Goal: Task Accomplishment & Management: Complete application form

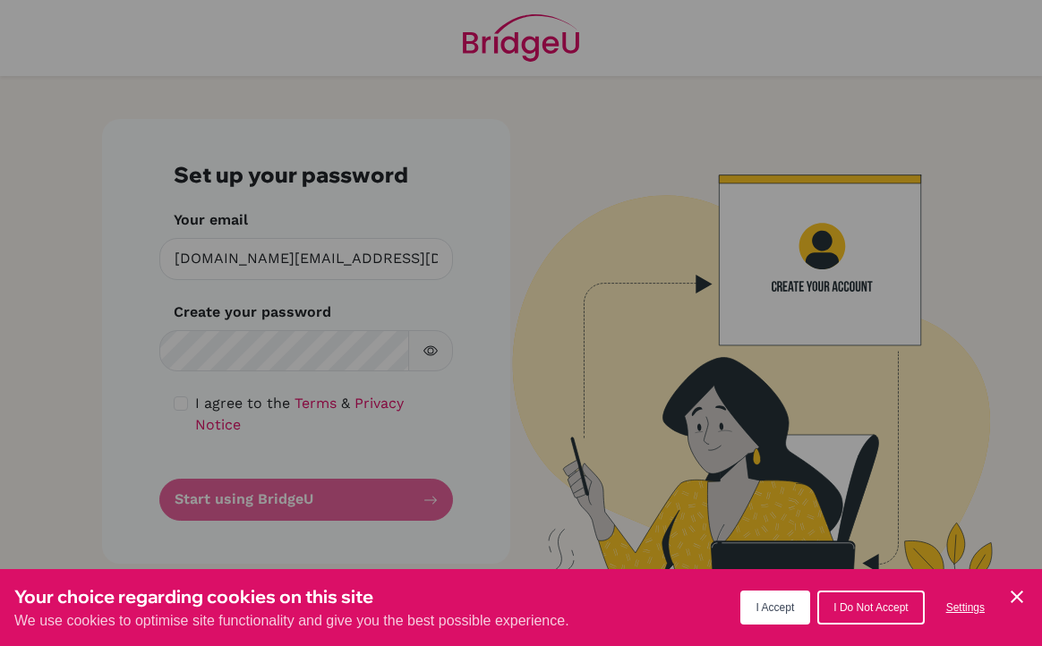
click at [753, 606] on button "I Accept" at bounding box center [775, 608] width 71 height 34
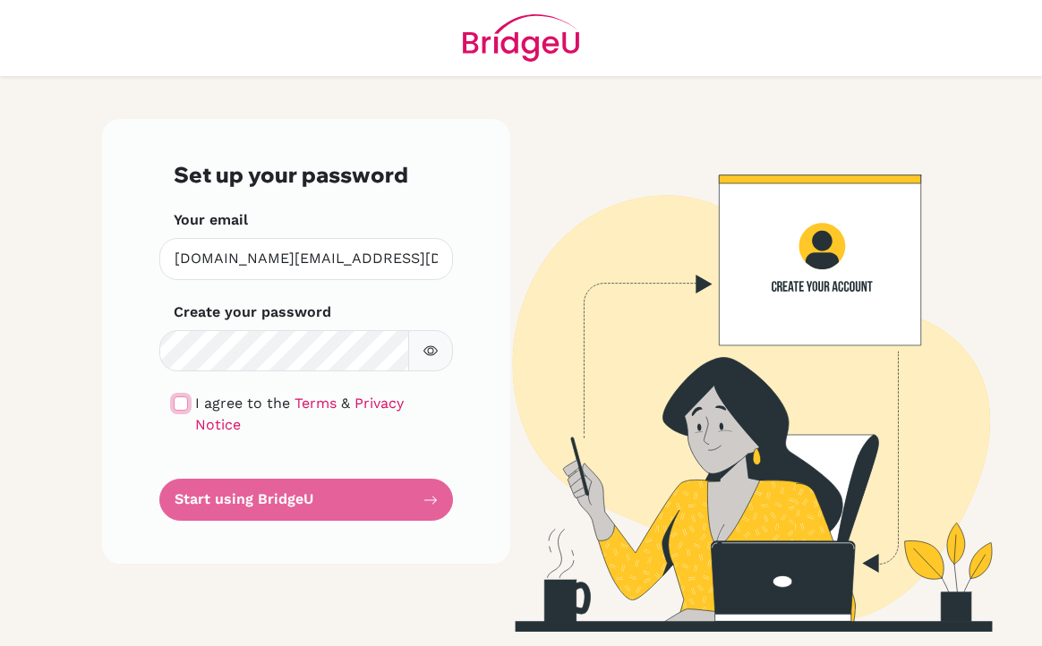
click at [184, 402] on input "checkbox" at bounding box center [181, 404] width 14 height 14
checkbox input "true"
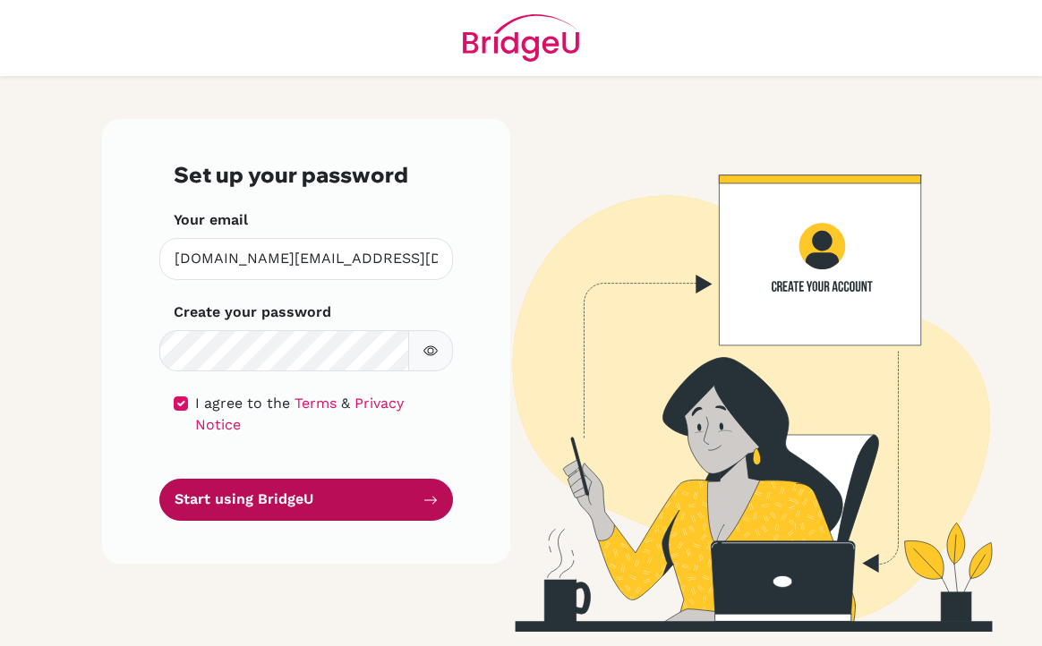
click at [257, 487] on button "Start using BridgeU" at bounding box center [306, 500] width 294 height 42
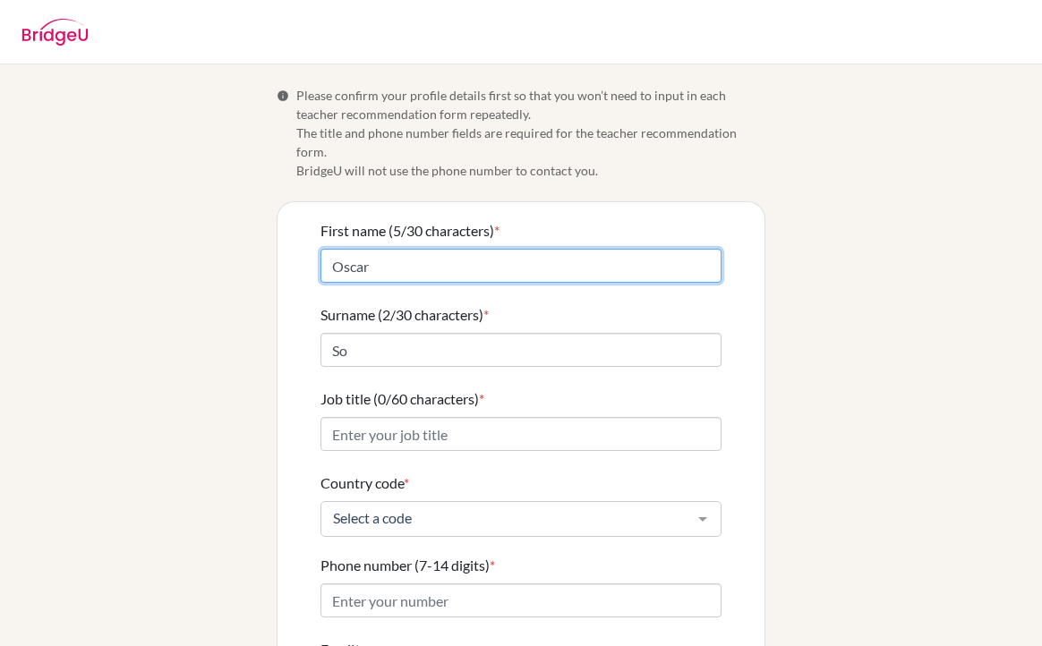
click at [384, 250] on input "Oscar" at bounding box center [521, 266] width 401 height 34
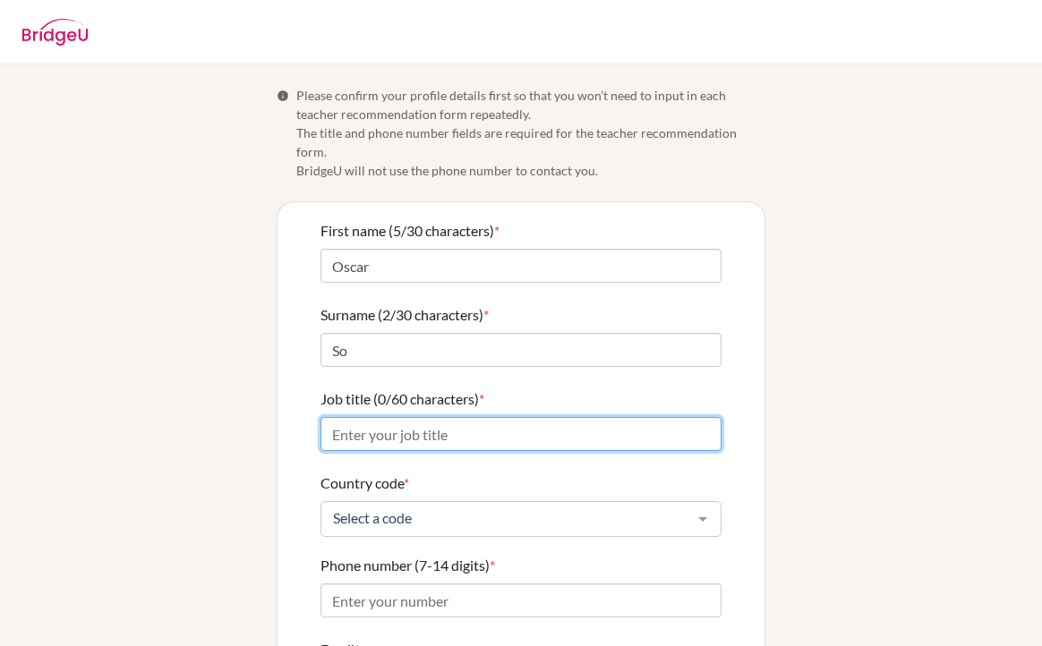
click at [389, 418] on input "Job title (0/60 characters) *" at bounding box center [521, 434] width 401 height 34
type input "Mathematics teacher"
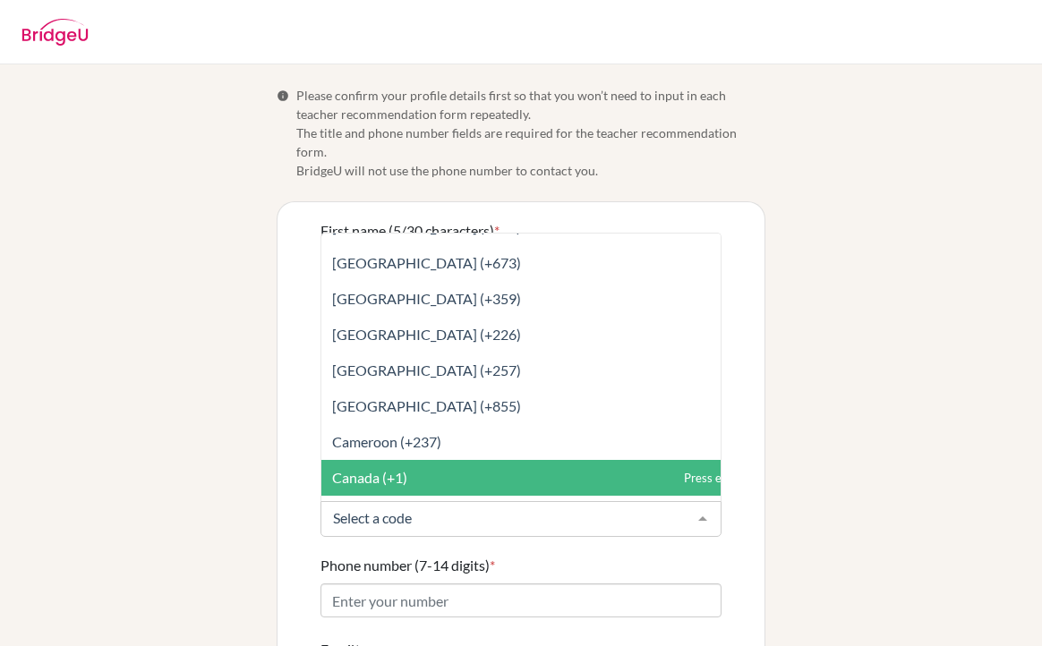
type input "k"
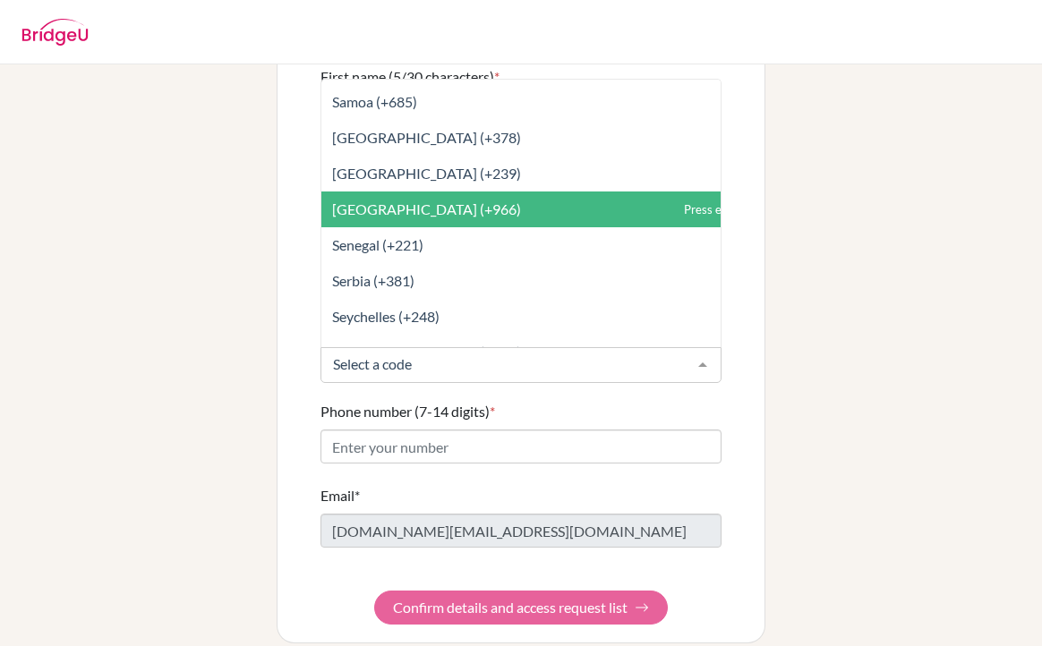
scroll to position [6807, 0]
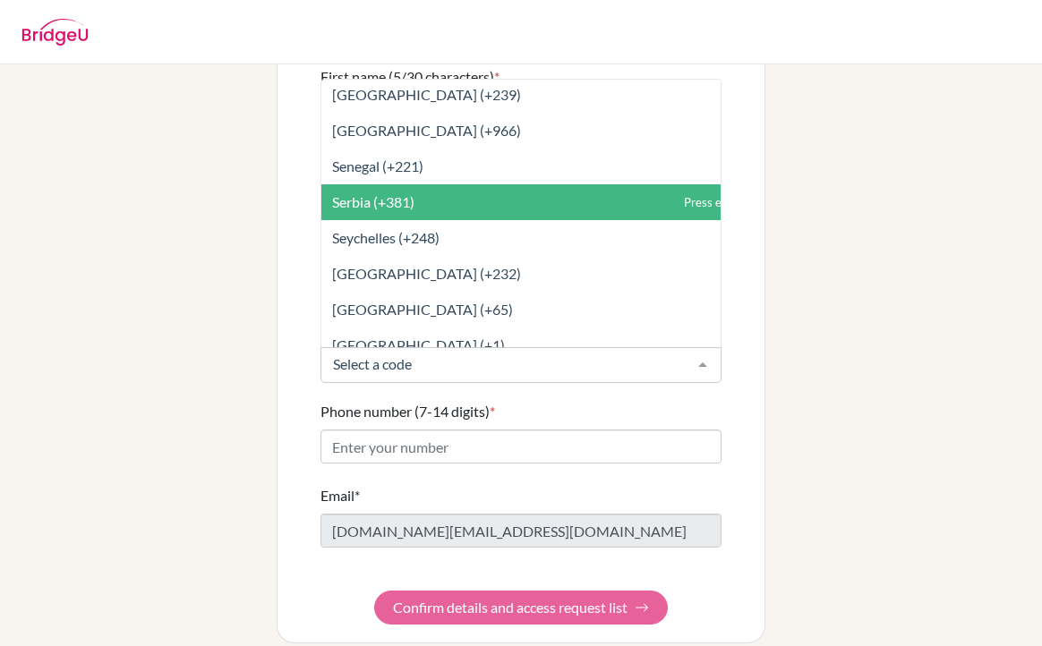
click at [423, 187] on span "Serbia (+381)" at bounding box center [560, 202] width 479 height 36
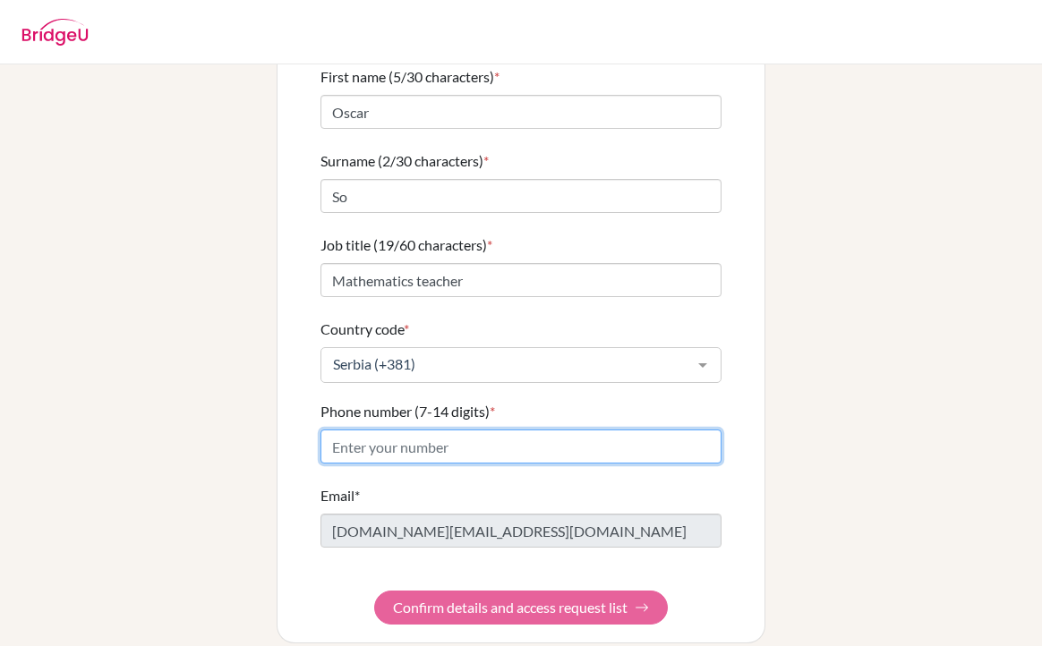
click at [458, 431] on input "Phone number (7-14 digits) *" at bounding box center [521, 447] width 401 height 34
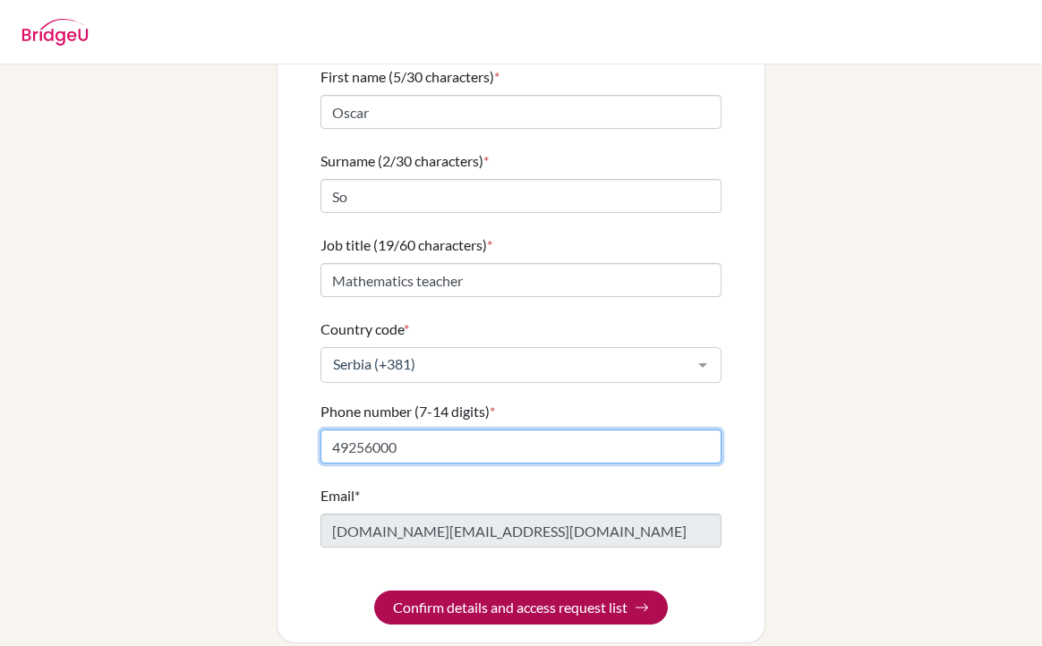
type input "49256000"
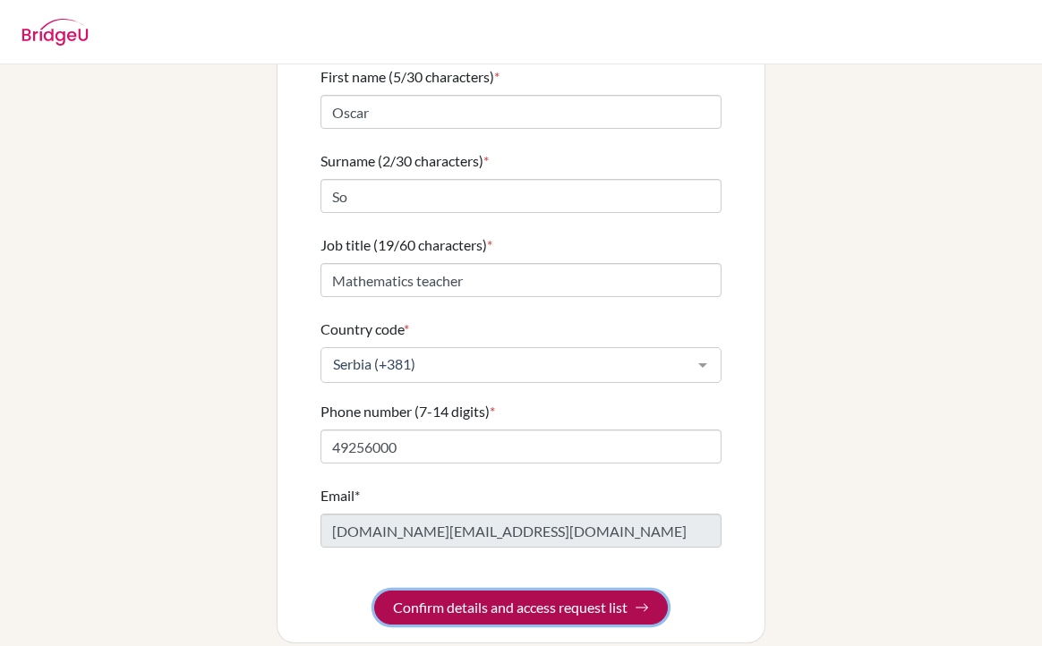
click at [502, 592] on button "Confirm details and access request list" at bounding box center [521, 608] width 294 height 34
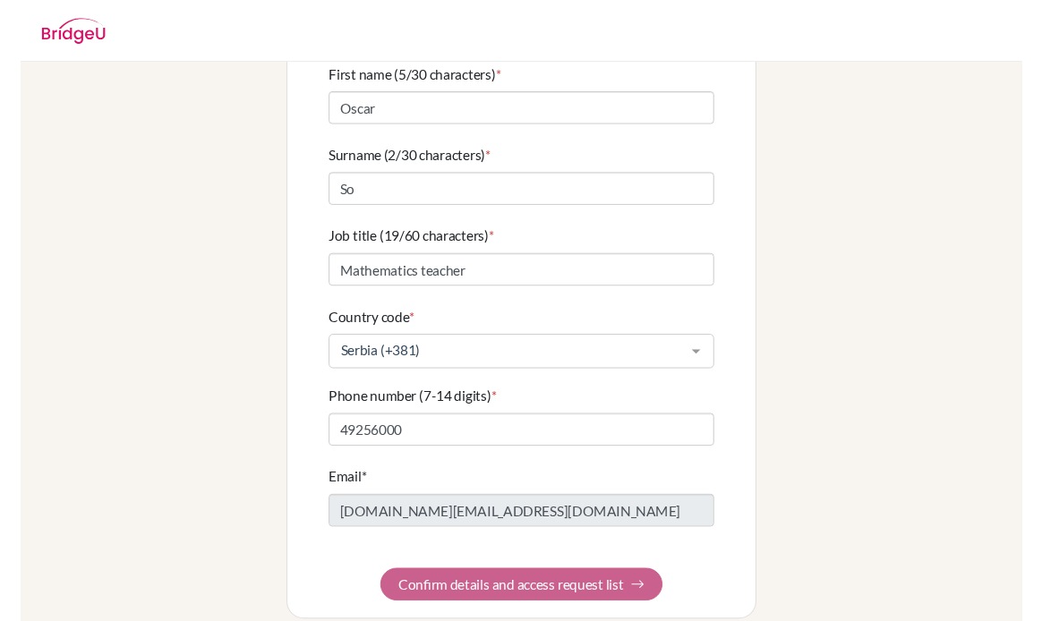
scroll to position [0, 0]
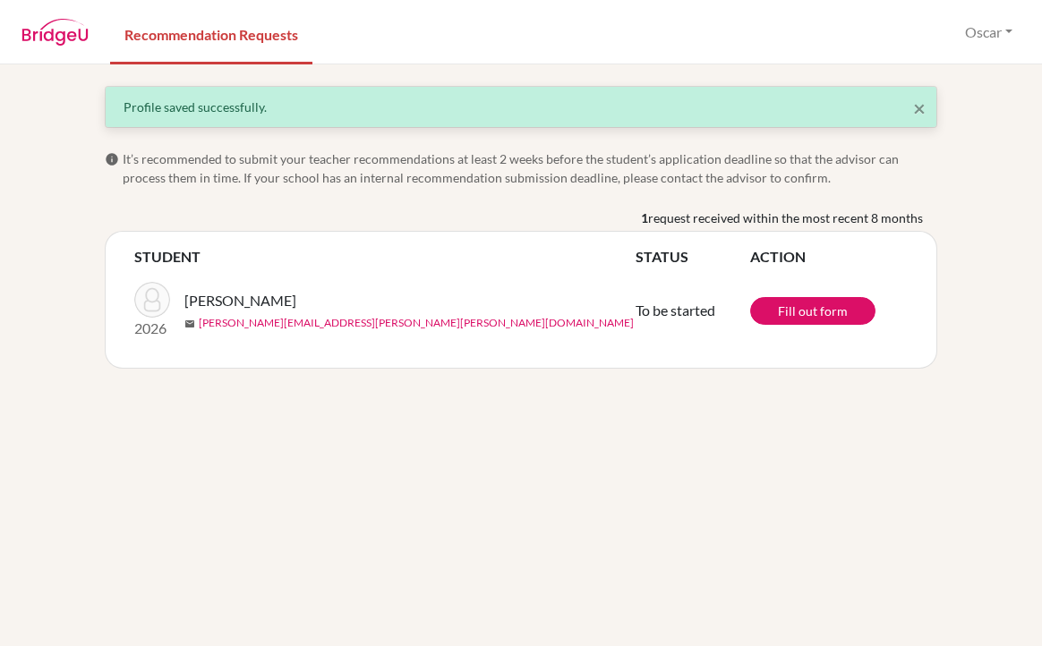
click at [244, 327] on link "[PERSON_NAME][EMAIL_ADDRESS][PERSON_NAME][PERSON_NAME][DOMAIN_NAME]" at bounding box center [416, 323] width 435 height 16
